Goal: Subscribe to service/newsletter

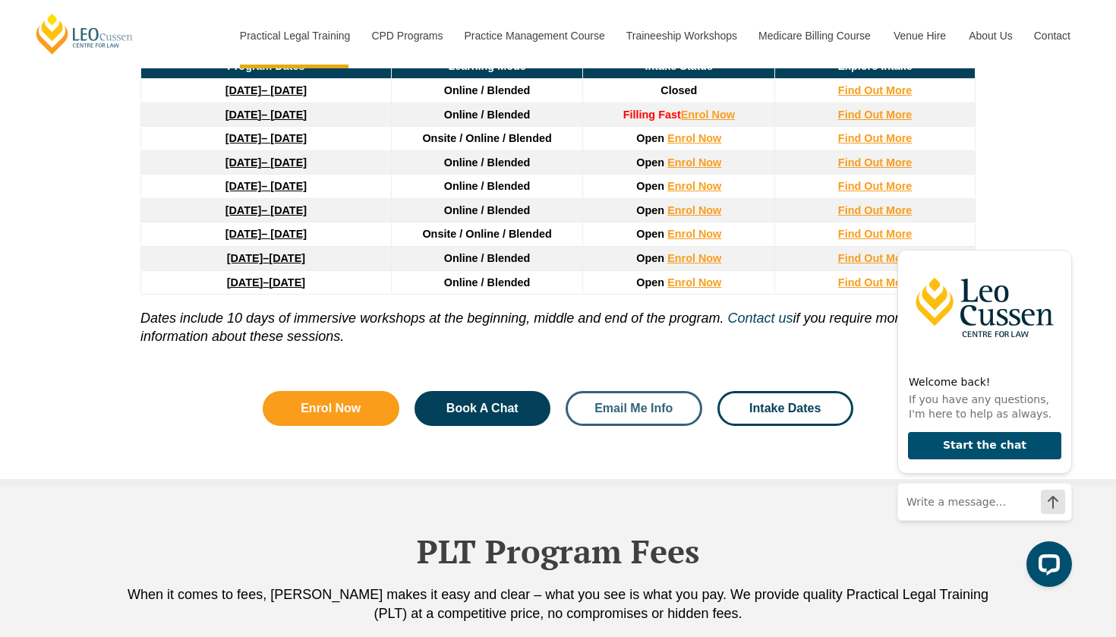
scroll to position [2189, 0]
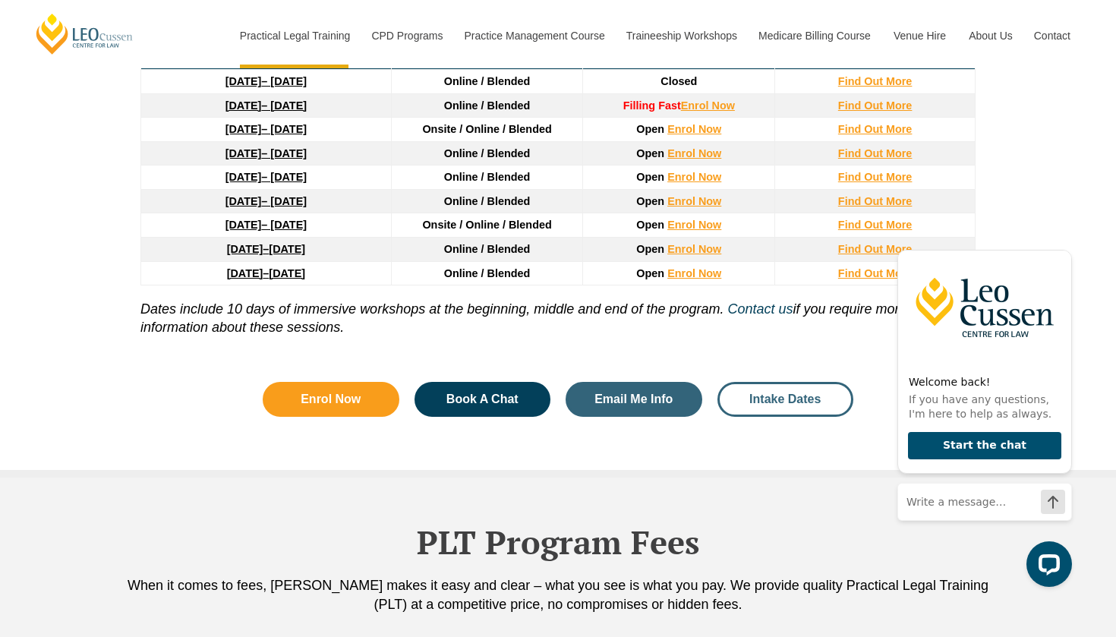
click at [786, 399] on span "Intake Dates" at bounding box center [784, 399] width 71 height 12
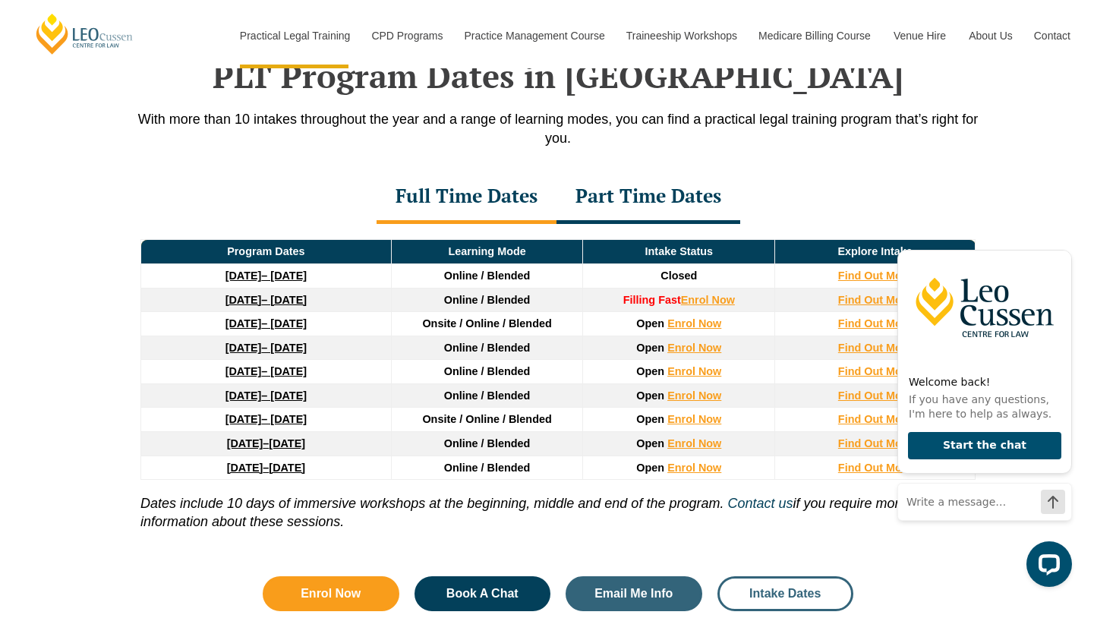
scroll to position [1980, 0]
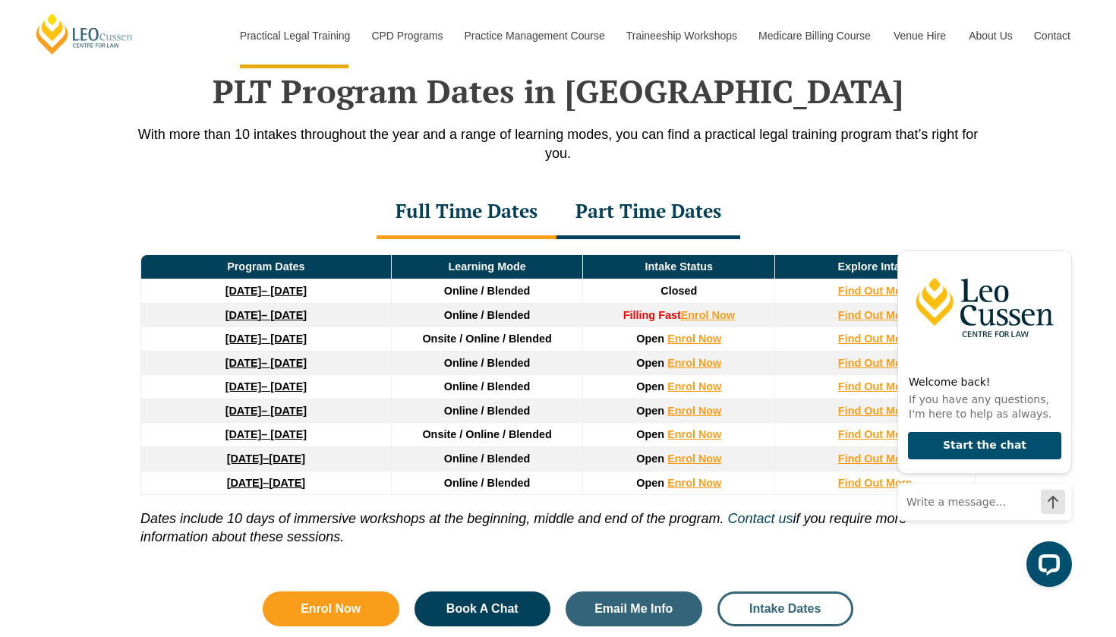
click at [782, 612] on span "Intake Dates" at bounding box center [784, 609] width 71 height 12
click at [769, 614] on link "Intake Dates" at bounding box center [785, 608] width 137 height 35
click at [635, 603] on span "Email Me Info" at bounding box center [633, 609] width 78 height 12
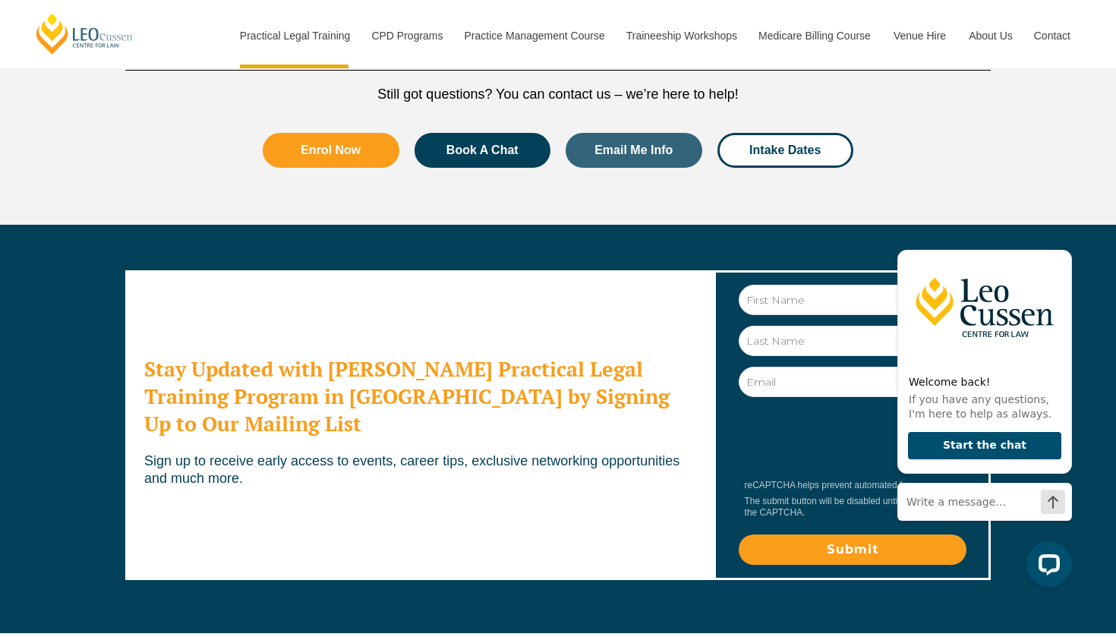
scroll to position [8196, 0]
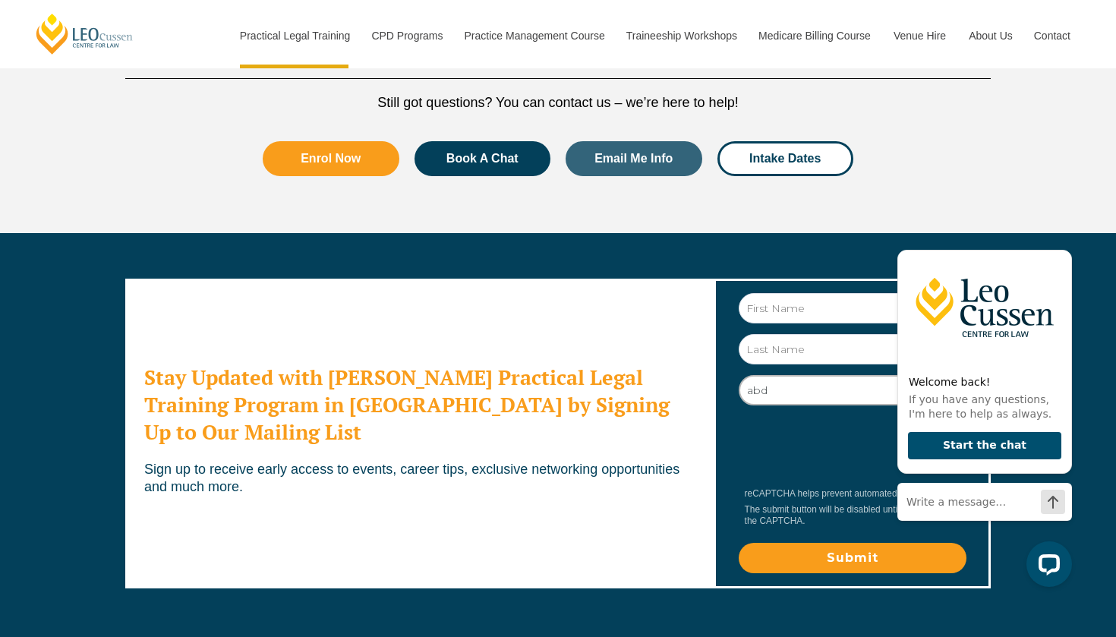
type input "abd"
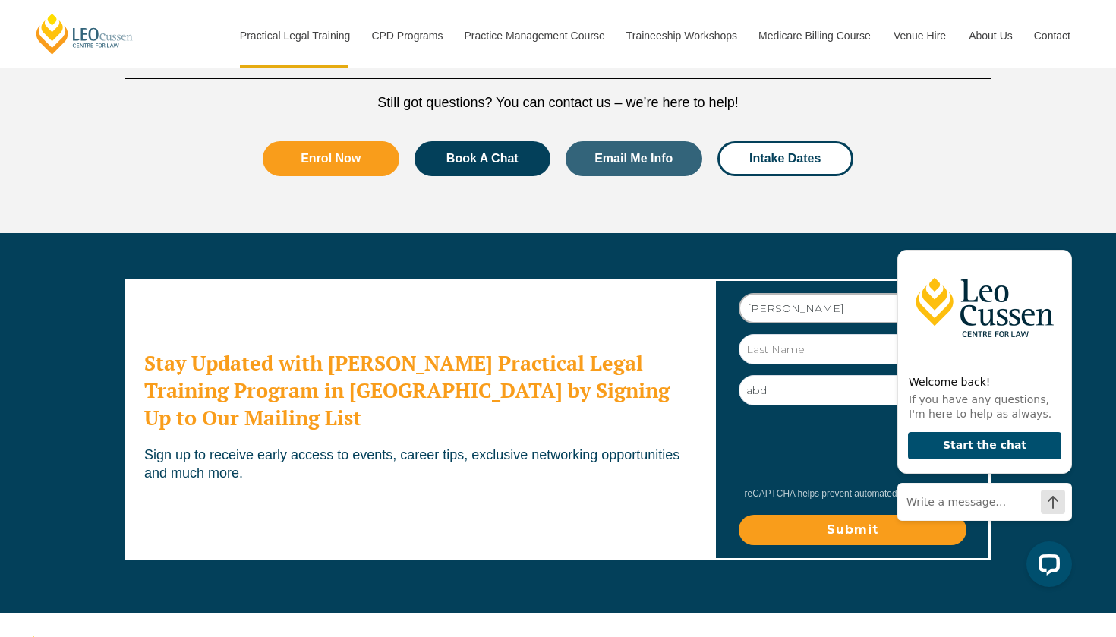
type input "[PERSON_NAME]"
type input "abd"
click at [795, 414] on div at bounding box center [850, 452] width 225 height 76
click at [795, 375] on input "abd" at bounding box center [852, 390] width 228 height 30
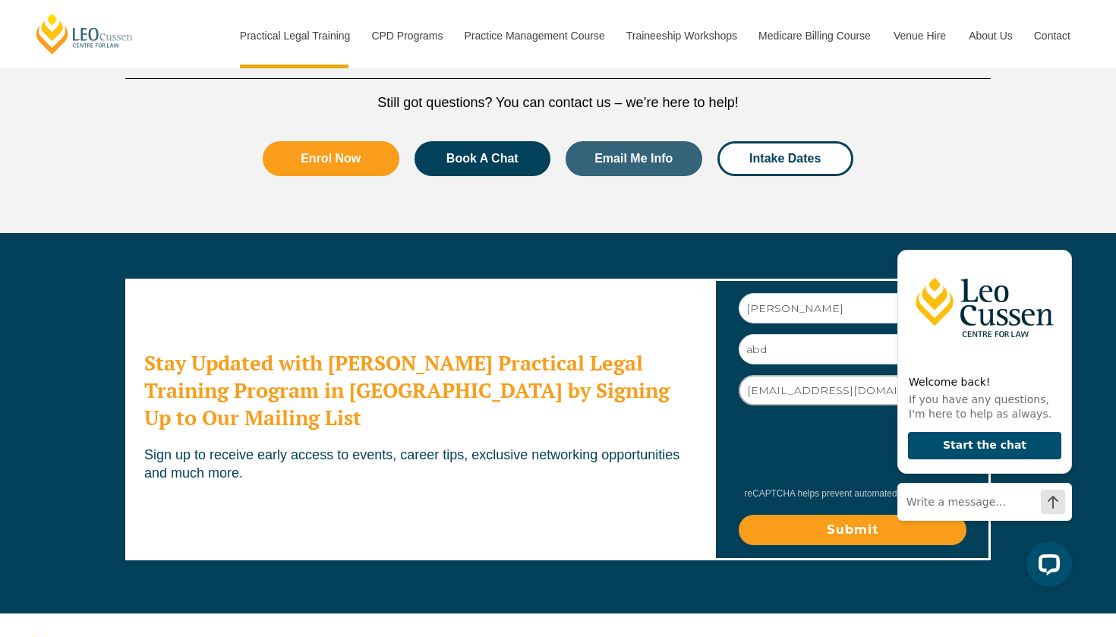
type input "[EMAIL_ADDRESS][DOMAIN_NAME]"
click at [805, 515] on input "Submit" at bounding box center [852, 530] width 228 height 30
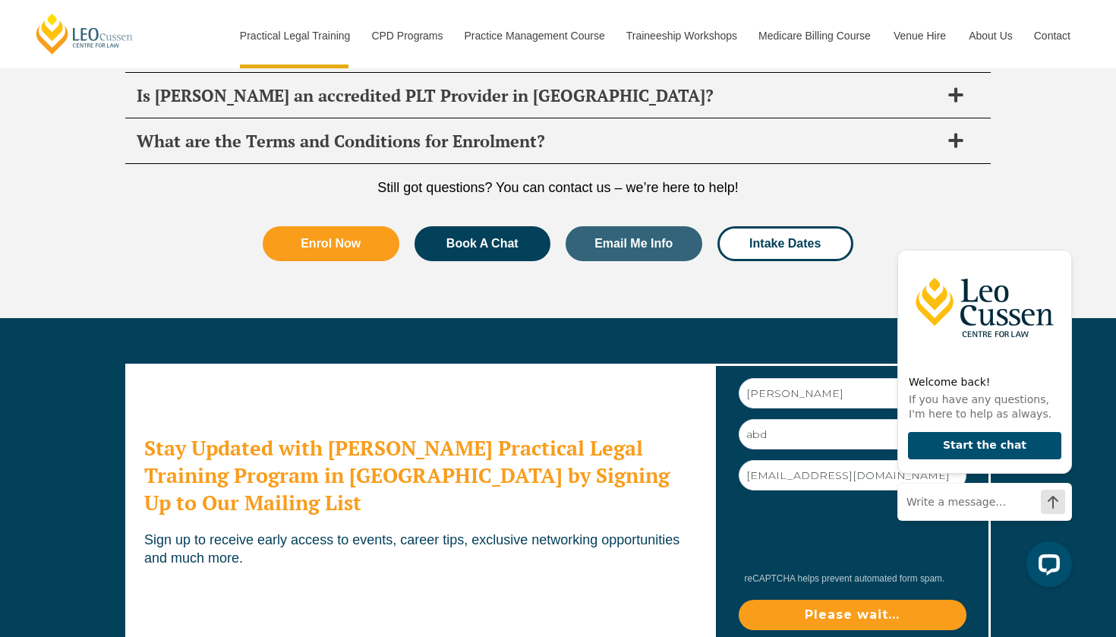
scroll to position [7900, 0]
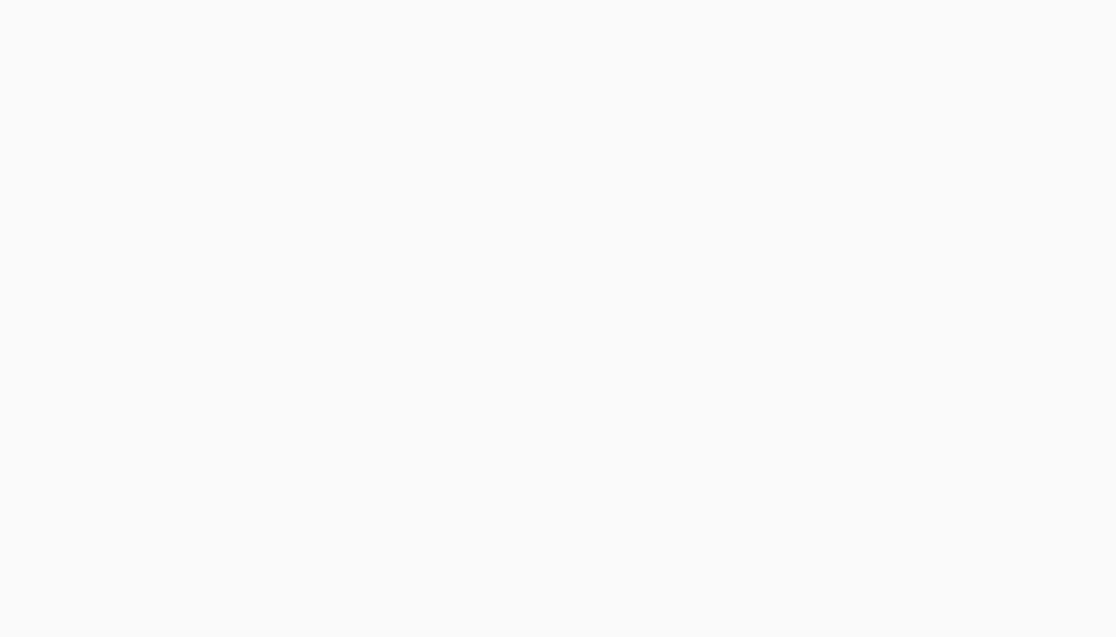
scroll to position [439, 0]
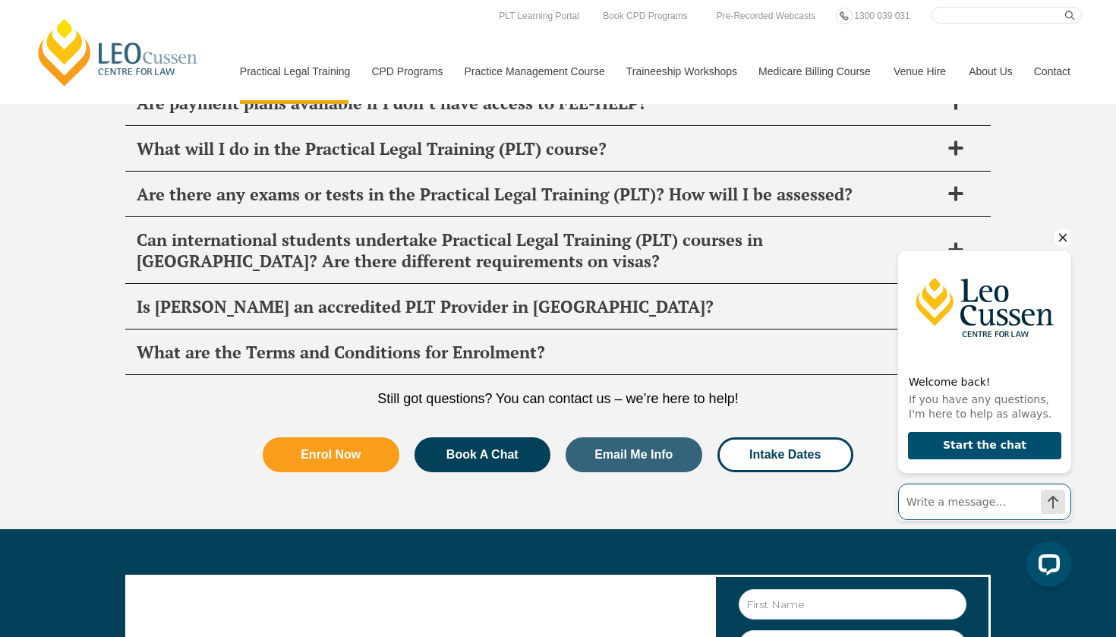
click at [977, 508] on input "Write a message…" at bounding box center [984, 501] width 173 height 36
click at [976, 445] on button "Start the chat" at bounding box center [984, 446] width 153 height 28
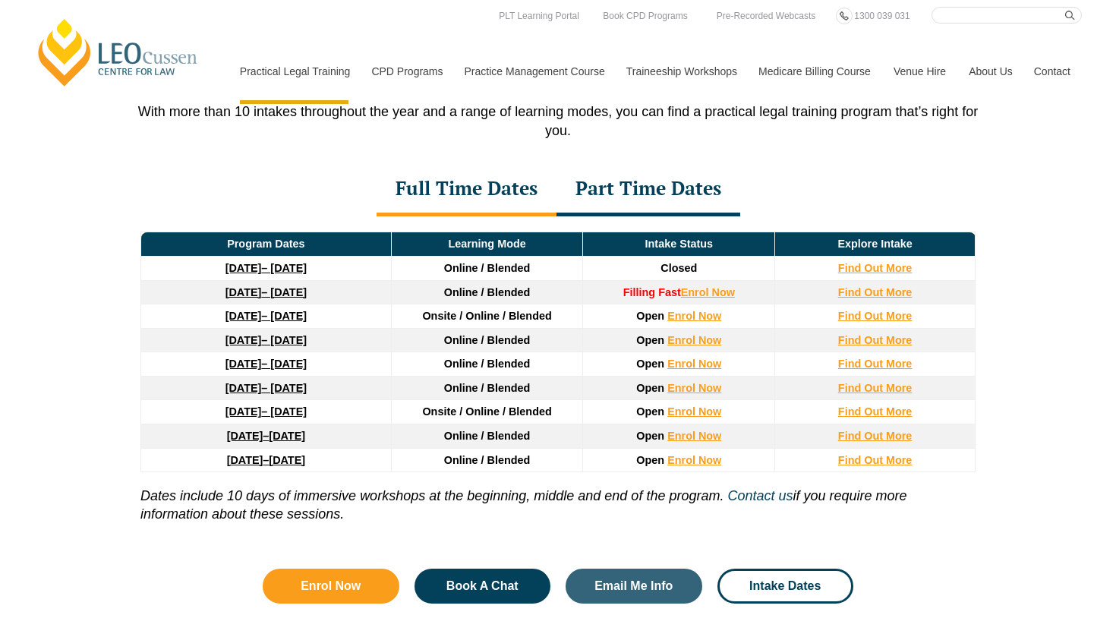
scroll to position [1963, 0]
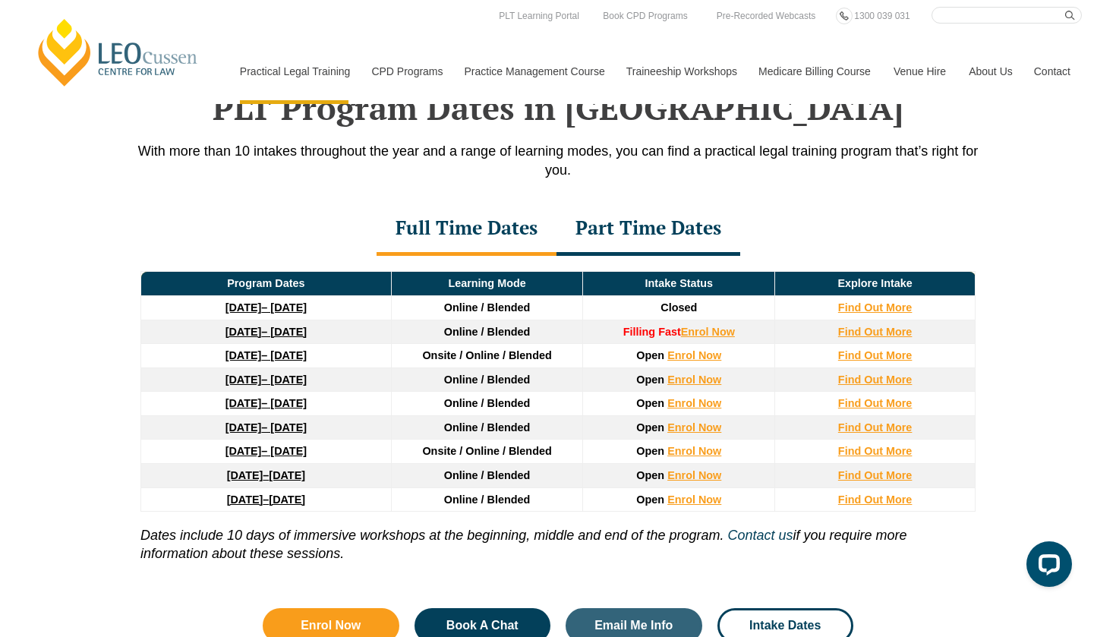
drag, startPoint x: 172, startPoint y: 340, endPoint x: 403, endPoint y: 339, distance: 231.5
click at [403, 339] on tr "8 December 2025 – 8 May 2026 Online / Blended Filling Fast Enrol Now Find Out M…" at bounding box center [558, 332] width 834 height 24
click at [367, 338] on td "8 December 2025 – 8 May 2026" at bounding box center [266, 332] width 250 height 24
